Goal: Task Accomplishment & Management: Complete application form

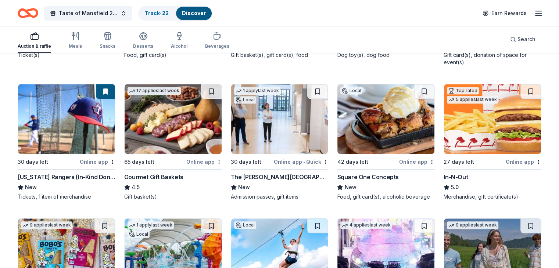
scroll to position [761, 0]
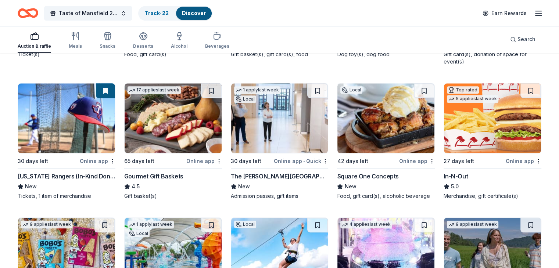
click at [397, 109] on img at bounding box center [385, 118] width 97 height 70
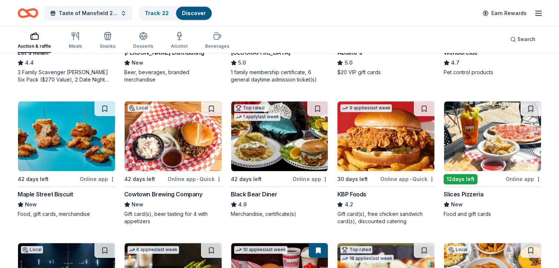
scroll to position [454, 0]
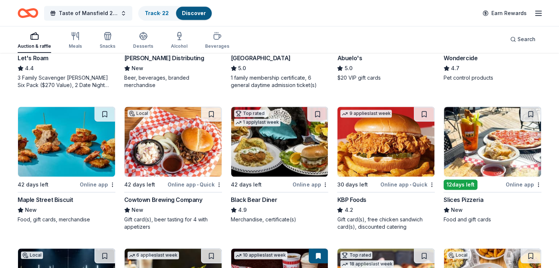
click at [188, 133] on img at bounding box center [173, 142] width 97 height 70
click at [285, 143] on img at bounding box center [279, 142] width 97 height 70
click at [393, 131] on img at bounding box center [385, 142] width 97 height 70
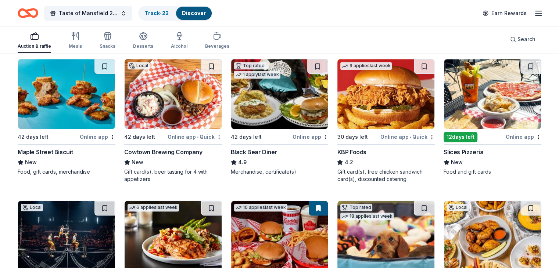
scroll to position [508, 0]
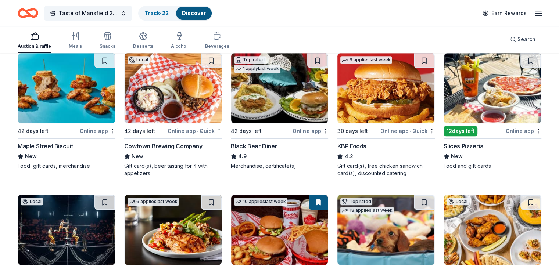
click at [456, 84] on img at bounding box center [492, 88] width 97 height 70
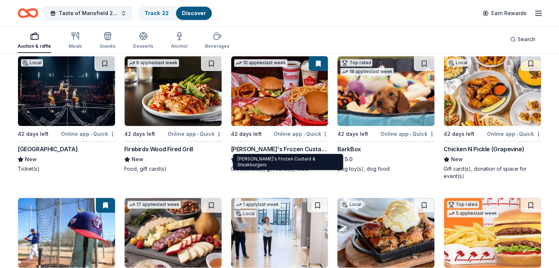
scroll to position [631, 0]
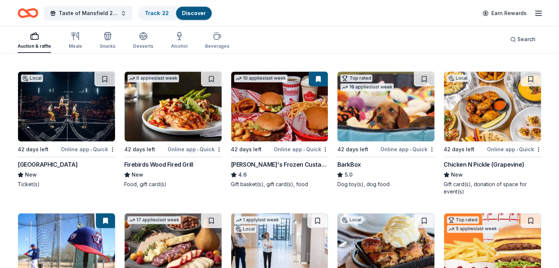
click at [69, 101] on img at bounding box center [66, 107] width 97 height 70
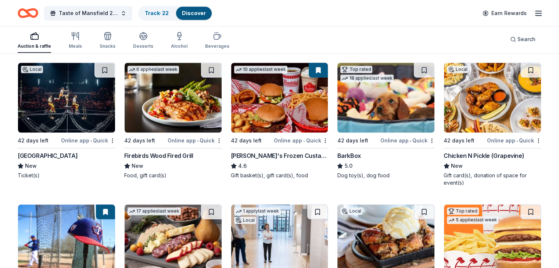
scroll to position [642, 0]
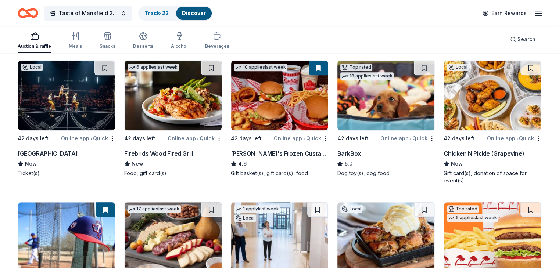
click at [173, 94] on img at bounding box center [173, 96] width 97 height 70
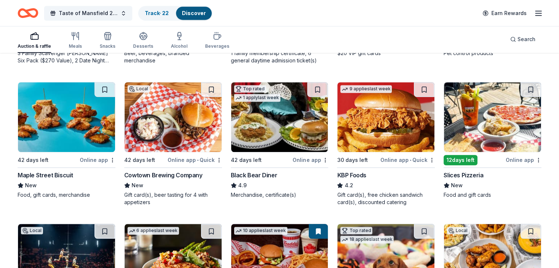
scroll to position [470, 0]
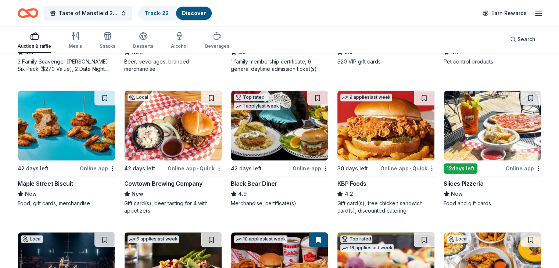
click at [467, 185] on div "Slices Pizzeria" at bounding box center [464, 183] width 40 height 9
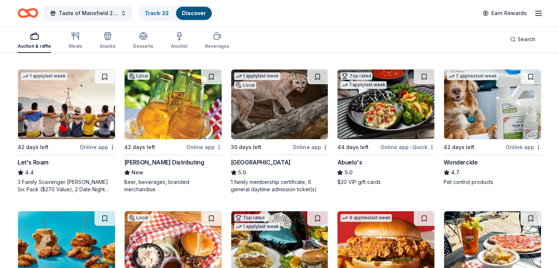
scroll to position [350, 0]
click at [58, 109] on img at bounding box center [66, 104] width 97 height 70
click at [344, 118] on img at bounding box center [385, 104] width 97 height 70
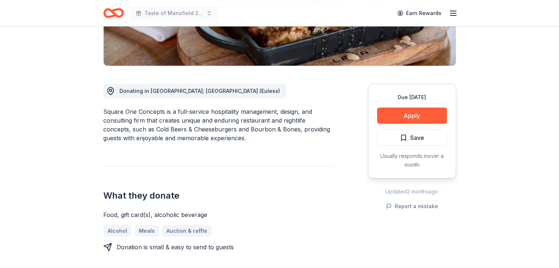
scroll to position [153, 0]
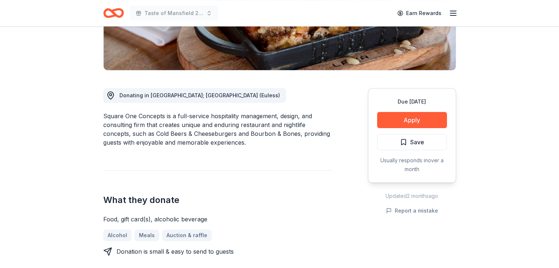
click at [409, 118] on button "Apply" at bounding box center [412, 120] width 70 height 16
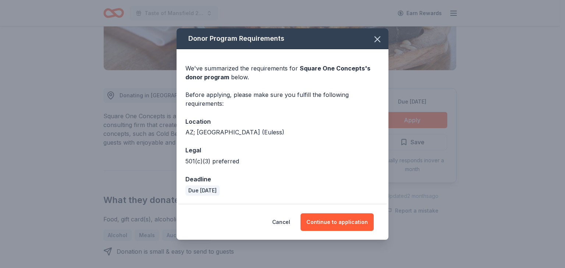
click at [345, 221] on button "Continue to application" at bounding box center [336, 223] width 73 height 18
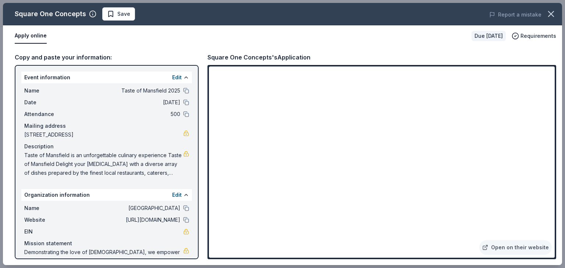
click at [549, 13] on icon "button" at bounding box center [550, 13] width 5 height 5
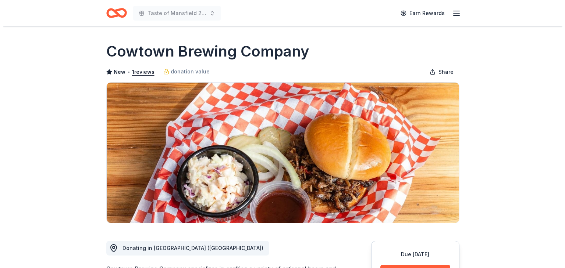
scroll to position [139, 0]
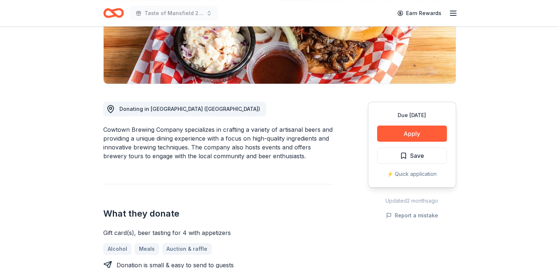
click at [411, 133] on button "Apply" at bounding box center [412, 134] width 70 height 16
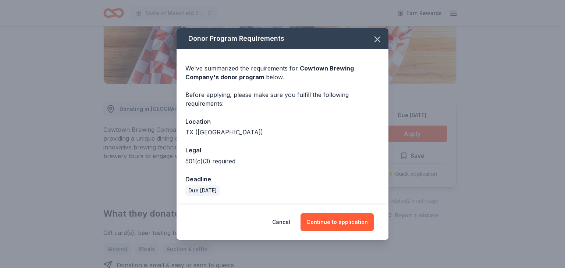
click at [338, 214] on button "Continue to application" at bounding box center [336, 223] width 73 height 18
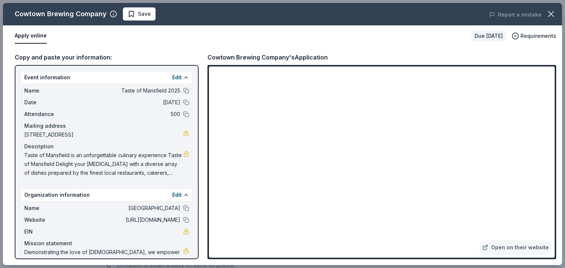
click at [500, 246] on link "Open on their website" at bounding box center [515, 247] width 72 height 15
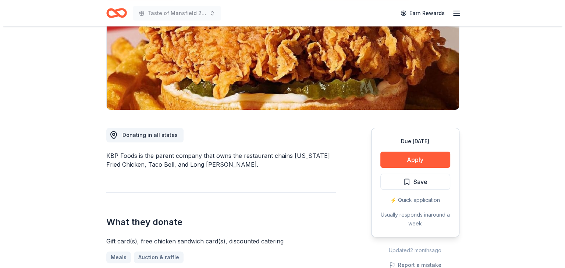
scroll to position [113, 0]
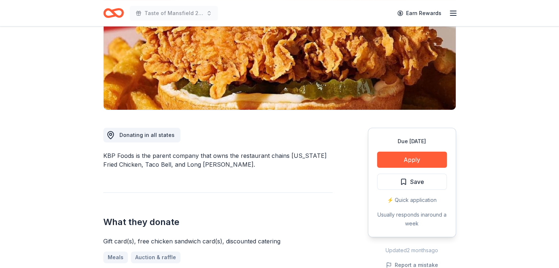
click at [402, 162] on button "Apply" at bounding box center [412, 160] width 70 height 16
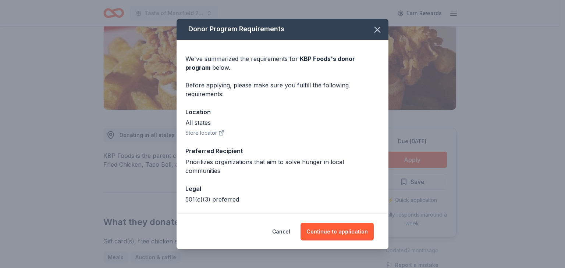
click at [336, 232] on button "Continue to application" at bounding box center [336, 232] width 73 height 18
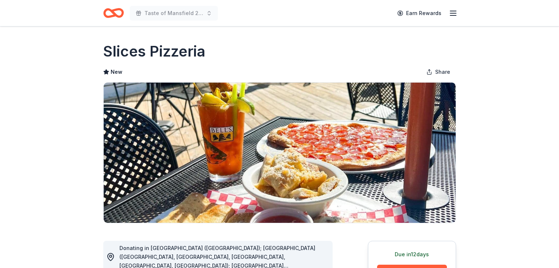
scroll to position [167, 0]
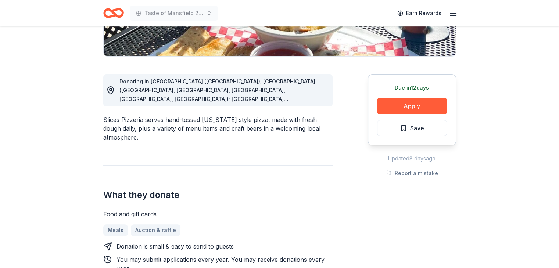
click at [307, 101] on span "Donating in [GEOGRAPHIC_DATA] ([GEOGRAPHIC_DATA]); [GEOGRAPHIC_DATA] ([GEOGRAPH…" at bounding box center [217, 151] width 196 height 147
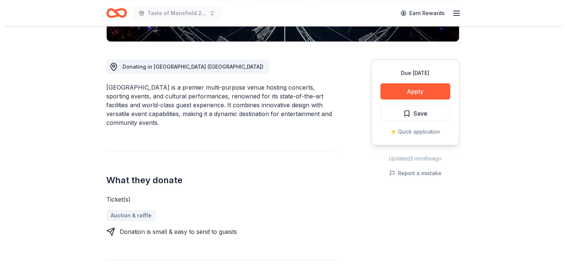
scroll to position [173, 0]
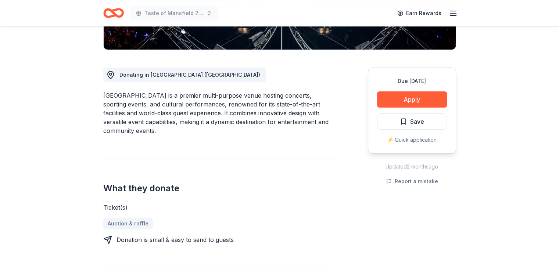
click at [406, 100] on button "Apply" at bounding box center [412, 100] width 70 height 16
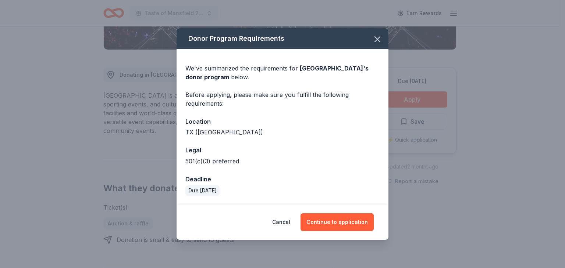
click at [340, 223] on button "Continue to application" at bounding box center [336, 223] width 73 height 18
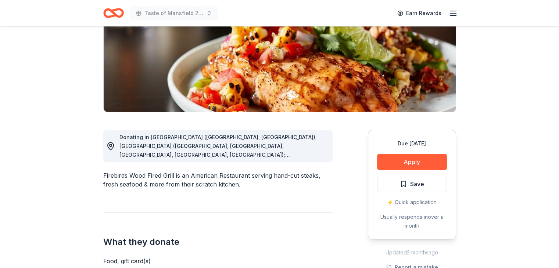
scroll to position [111, 0]
click at [303, 153] on span "Donating in [GEOGRAPHIC_DATA] ([GEOGRAPHIC_DATA], [GEOGRAPHIC_DATA]); [GEOGRAPH…" at bounding box center [217, 247] width 197 height 227
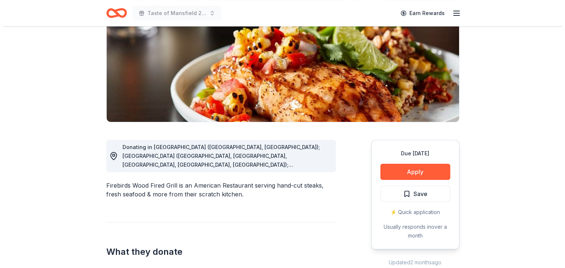
scroll to position [101, 0]
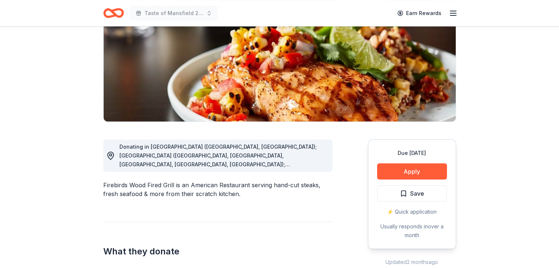
click at [395, 172] on button "Apply" at bounding box center [412, 172] width 70 height 16
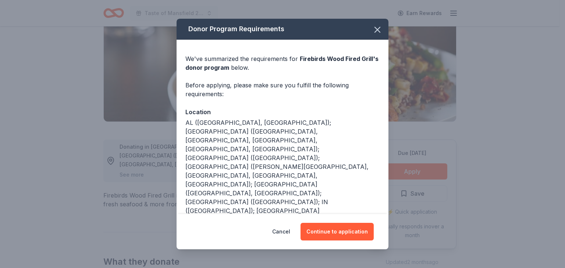
click at [327, 238] on button "Continue to application" at bounding box center [336, 232] width 73 height 18
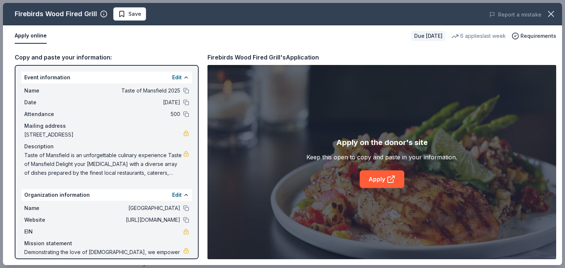
click at [371, 176] on link "Apply" at bounding box center [381, 180] width 44 height 18
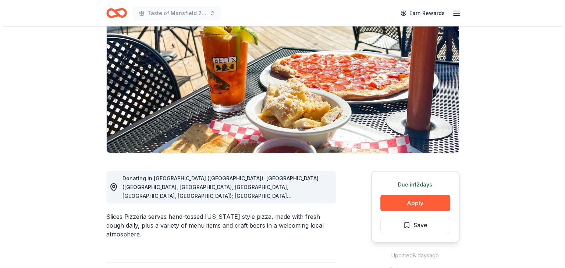
scroll to position [72, 0]
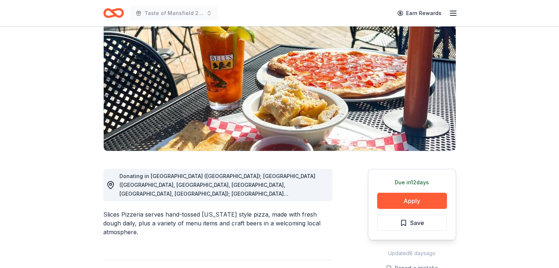
click at [419, 201] on button "Apply" at bounding box center [412, 201] width 70 height 16
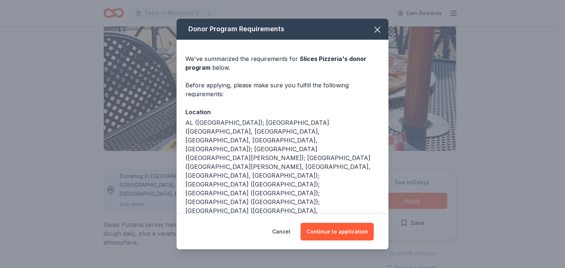
click at [331, 229] on button "Continue to application" at bounding box center [336, 232] width 73 height 18
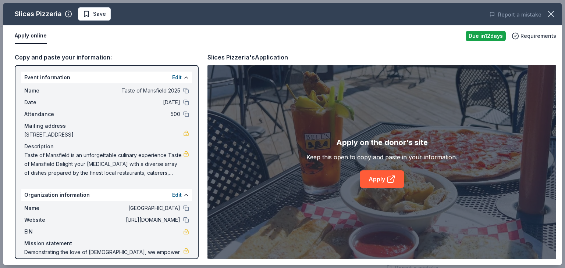
click at [387, 177] on icon at bounding box center [390, 180] width 6 height 6
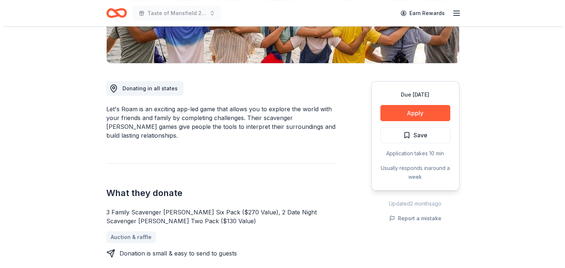
scroll to position [158, 0]
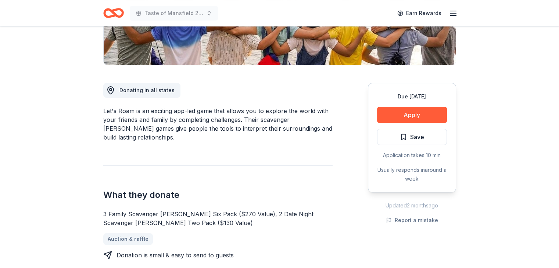
click at [409, 113] on button "Apply" at bounding box center [412, 115] width 70 height 16
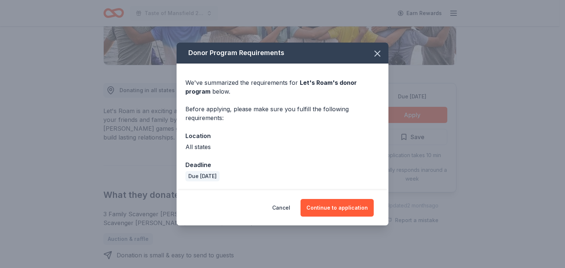
click at [343, 205] on button "Continue to application" at bounding box center [336, 208] width 73 height 18
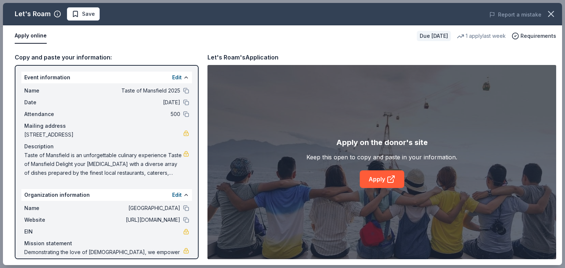
click at [384, 173] on link "Apply" at bounding box center [381, 180] width 44 height 18
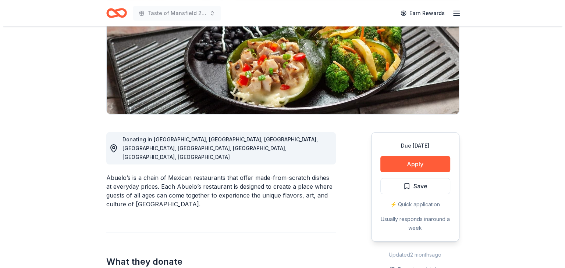
scroll to position [110, 0]
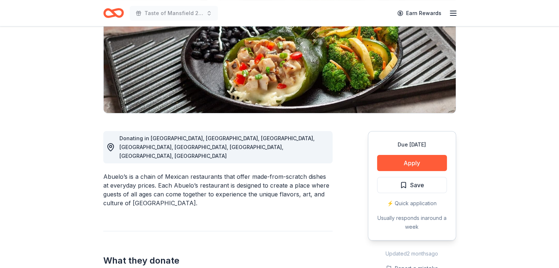
click at [406, 160] on button "Apply" at bounding box center [412, 163] width 70 height 16
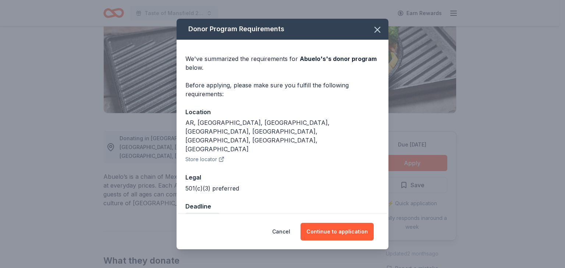
click at [340, 225] on button "Continue to application" at bounding box center [336, 232] width 73 height 18
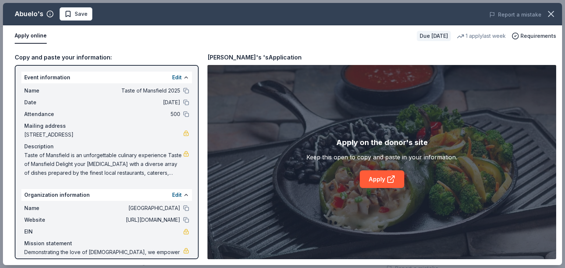
click at [376, 173] on link "Apply" at bounding box center [381, 180] width 44 height 18
